Goal: Information Seeking & Learning: Learn about a topic

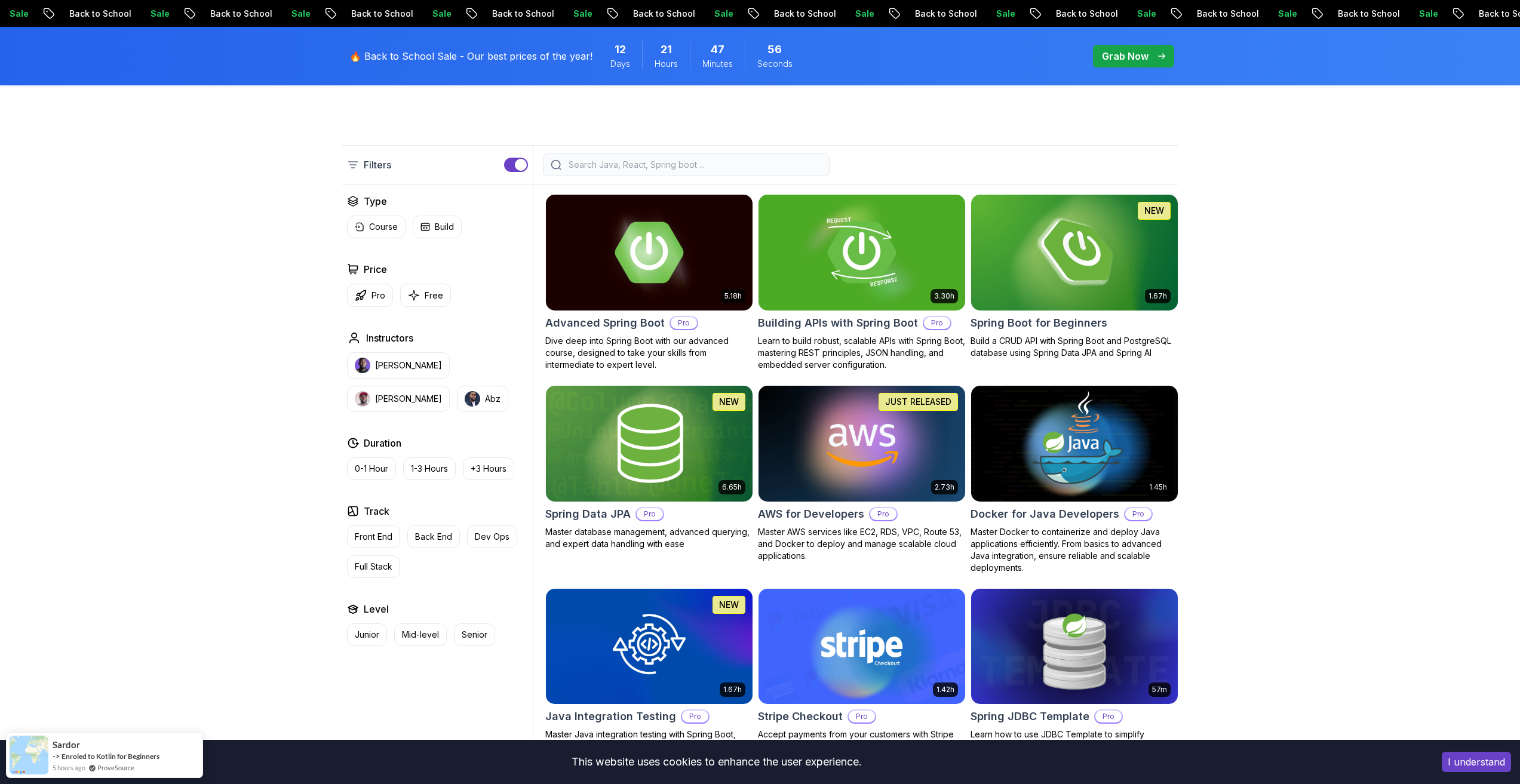
scroll to position [261, 0]
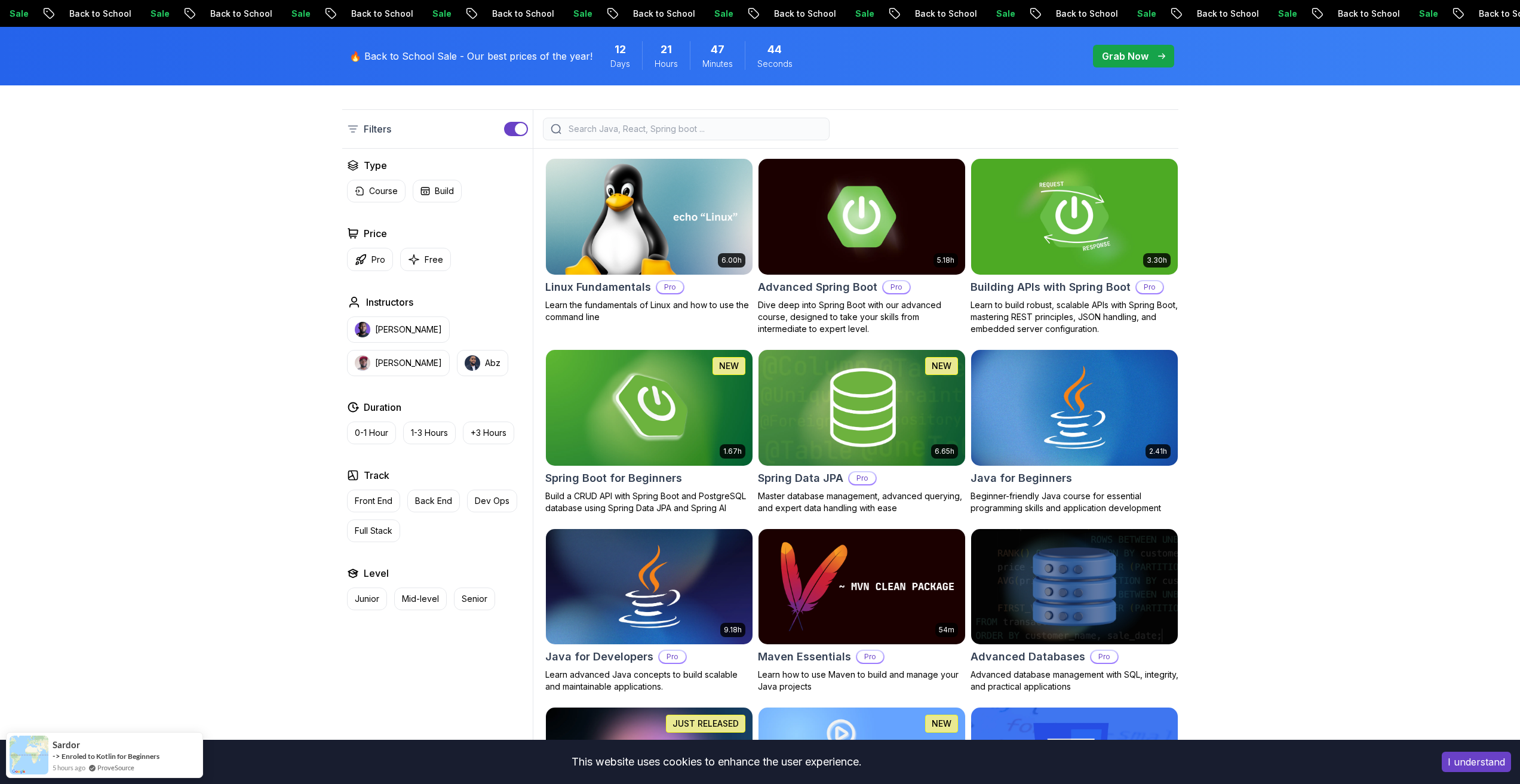
scroll to position [388, 0]
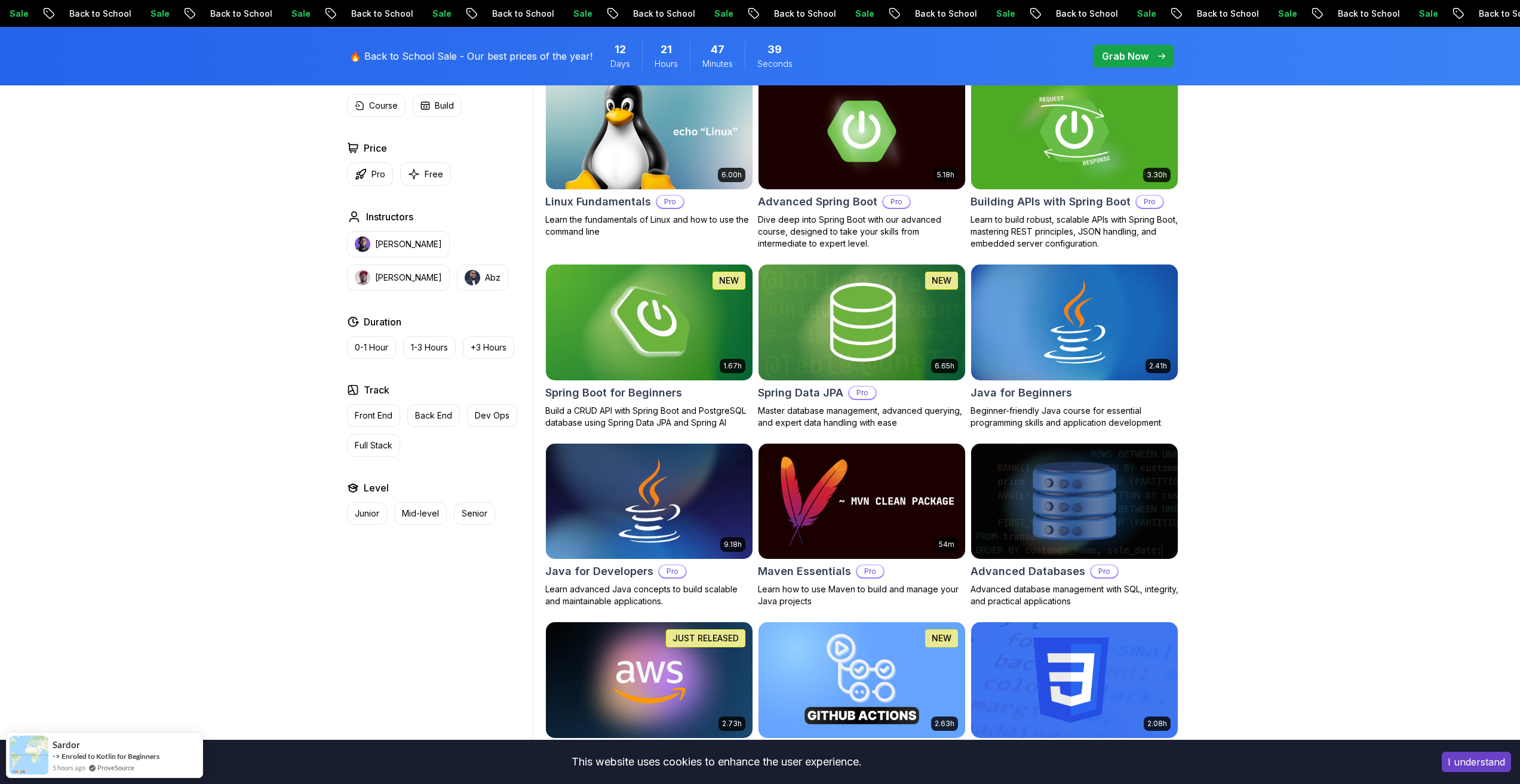
click at [678, 351] on img at bounding box center [649, 322] width 217 height 121
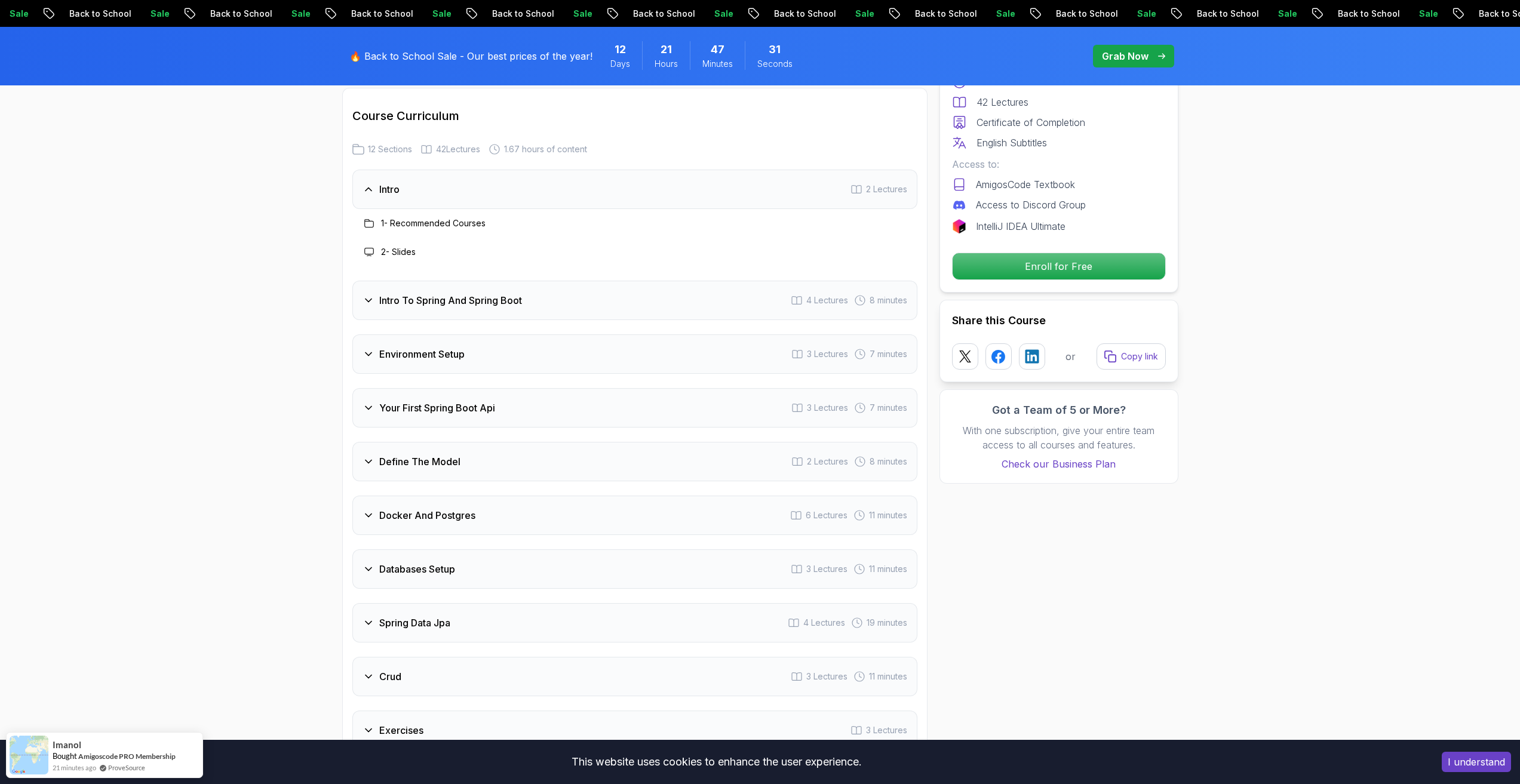
scroll to position [1495, 0]
click at [429, 346] on h3 "Environment Setup" at bounding box center [422, 352] width 85 height 14
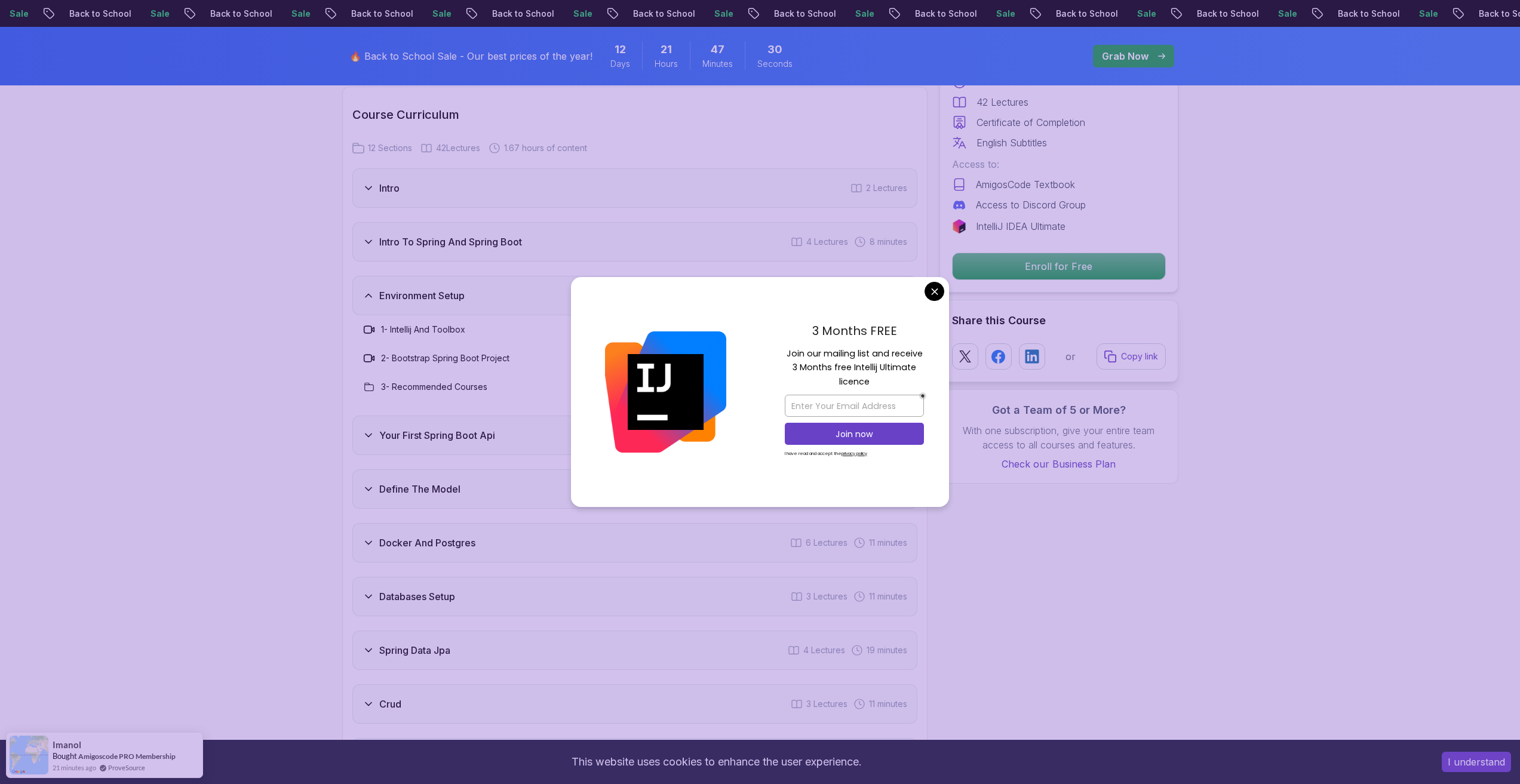
click at [364, 290] on icon at bounding box center [368, 296] width 12 height 12
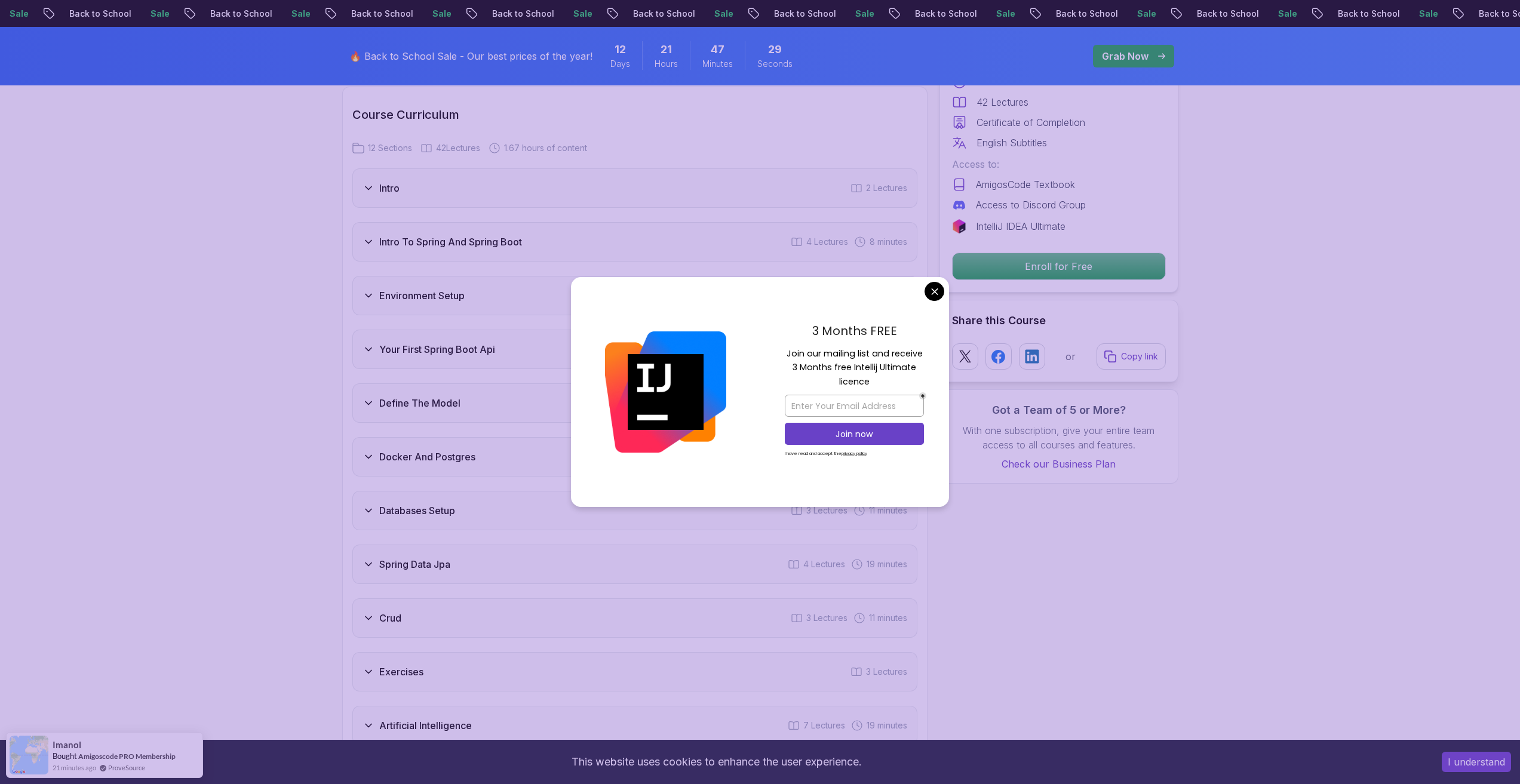
click at [924, 289] on div "3 Months FREE Join our mailing list and receive 3 Months free Intellij Ultimate…" at bounding box center [854, 392] width 190 height 230
